Goal: Information Seeking & Learning: Learn about a topic

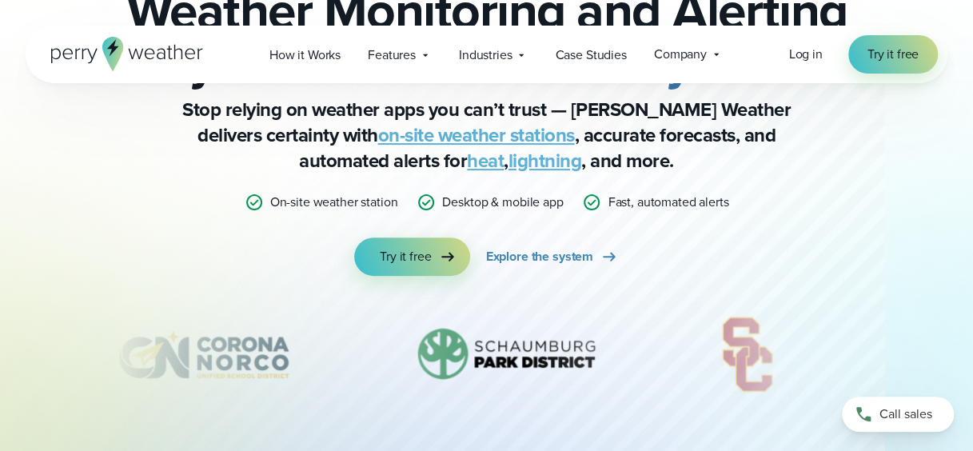
scroll to position [160, 0]
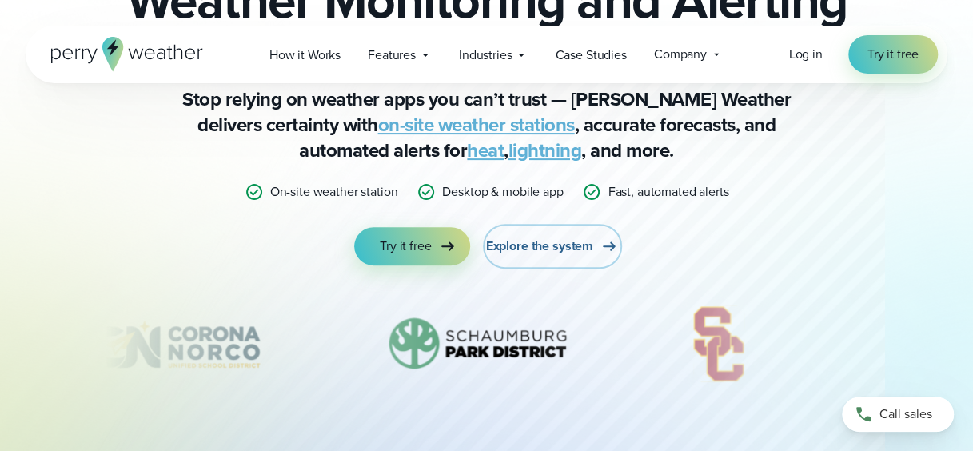
click at [542, 249] on span "Explore the system" at bounding box center [539, 246] width 107 height 19
